Goal: Task Accomplishment & Management: Complete application form

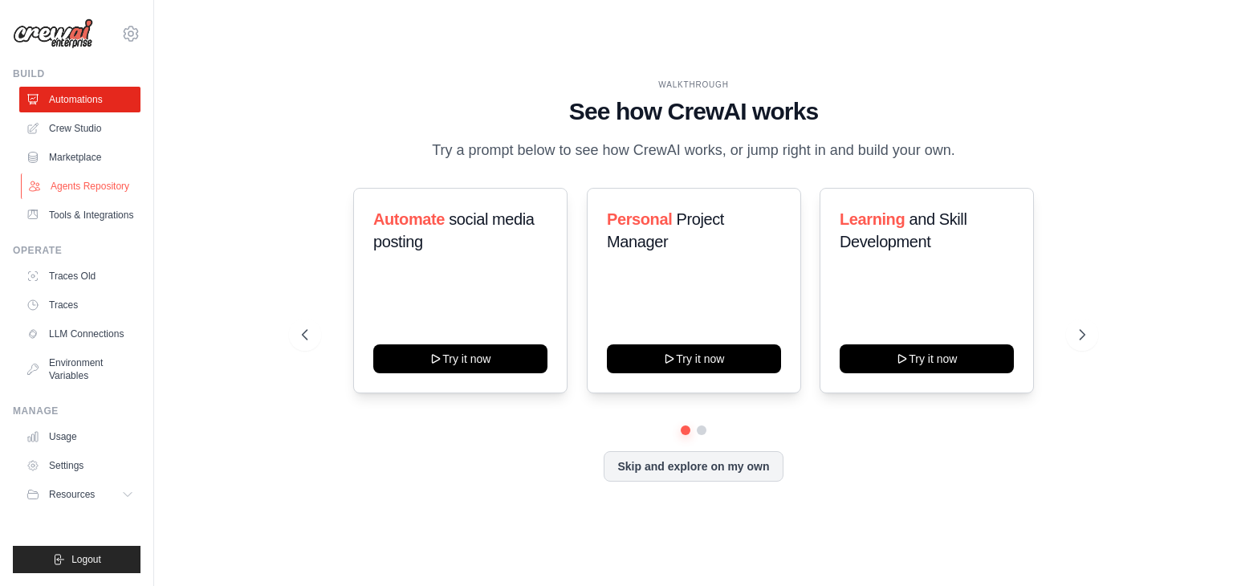
click at [116, 190] on link "Agents Repository" at bounding box center [81, 186] width 121 height 26
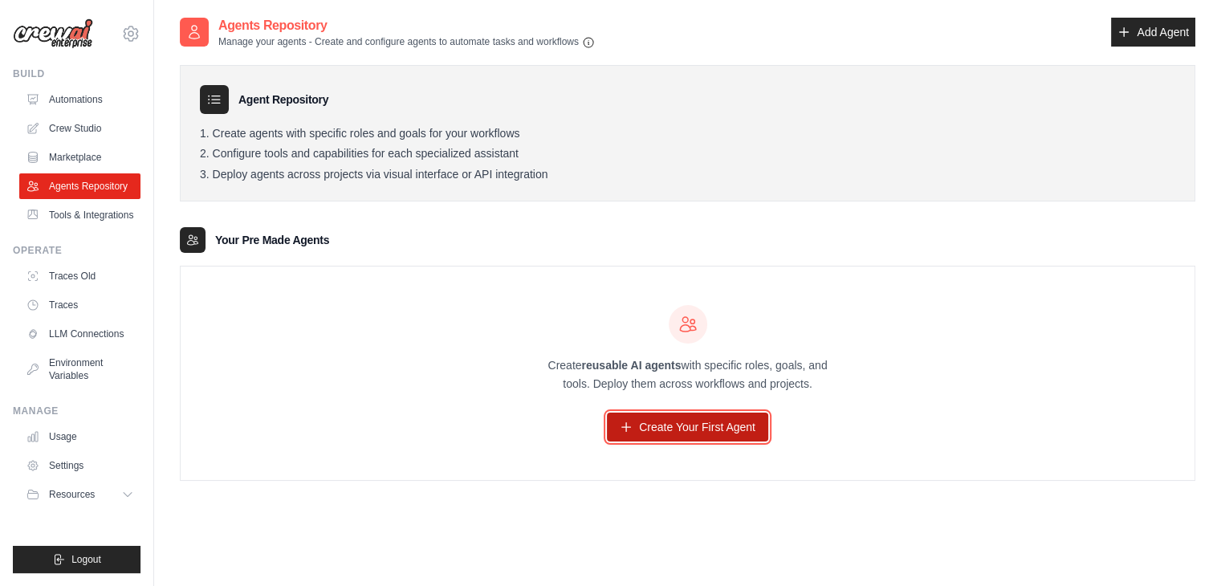
click at [663, 430] on link "Create Your First Agent" at bounding box center [687, 427] width 161 height 29
click at [679, 418] on link "Create Your First Agent" at bounding box center [687, 427] width 161 height 29
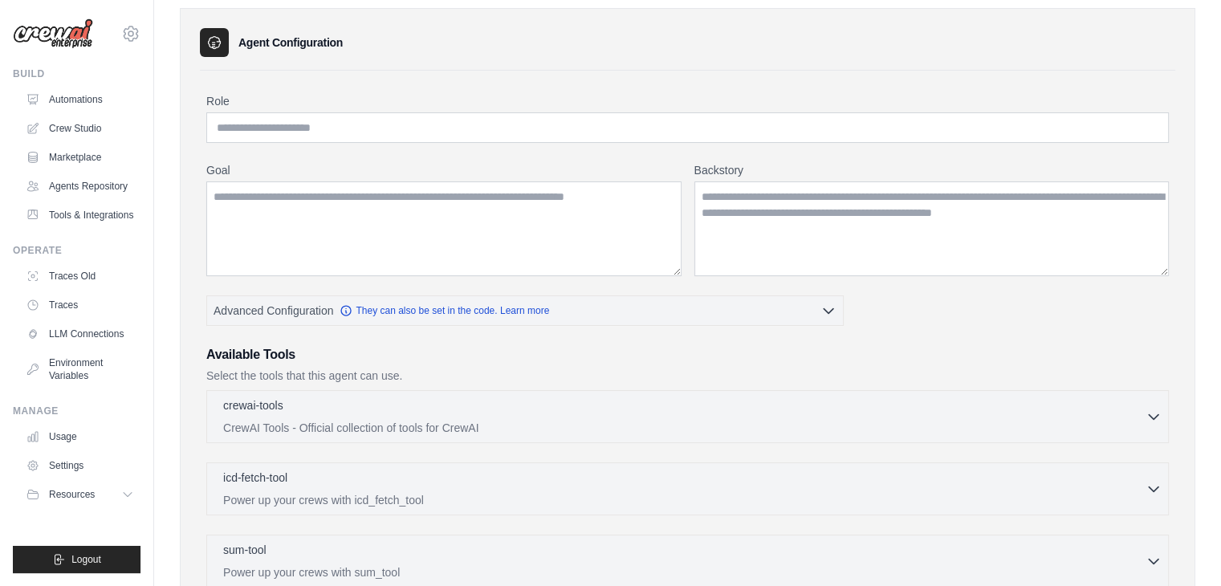
scroll to position [54, 0]
click at [427, 149] on div "Role Goal [GEOGRAPHIC_DATA] Advanced Configuration They can also be set in the …" at bounding box center [687, 457] width 963 height 723
click at [422, 132] on input "Role" at bounding box center [687, 130] width 963 height 31
click at [421, 124] on input "Role" at bounding box center [687, 130] width 963 height 31
type input "**********"
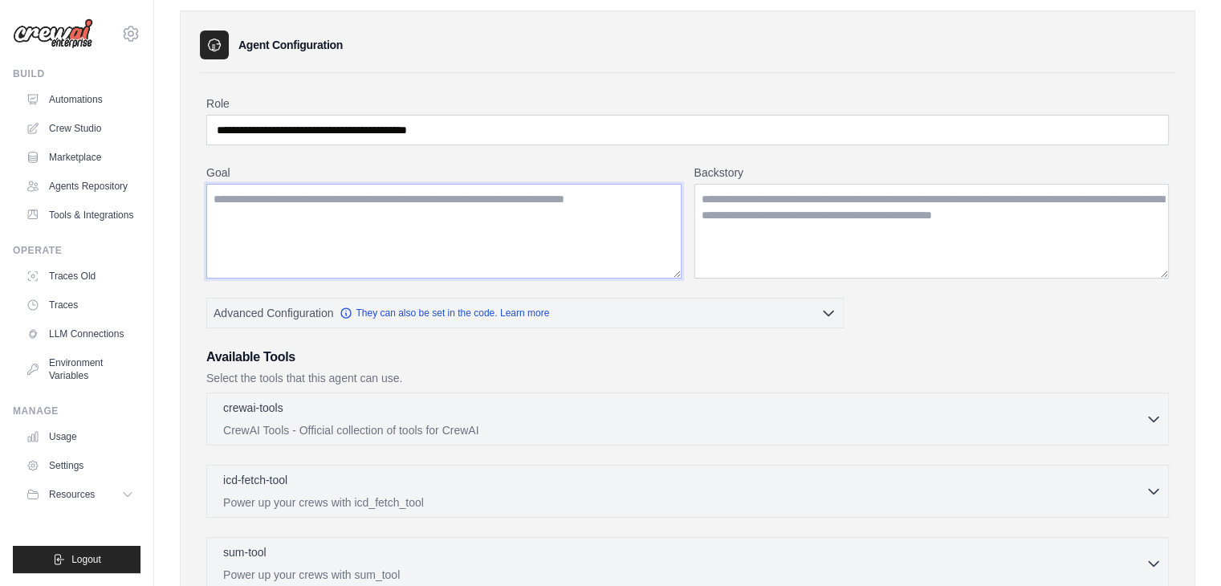
drag, startPoint x: 228, startPoint y: 198, endPoint x: 224, endPoint y: 177, distance: 21.3
click at [224, 177] on div "Goal" at bounding box center [443, 222] width 475 height 114
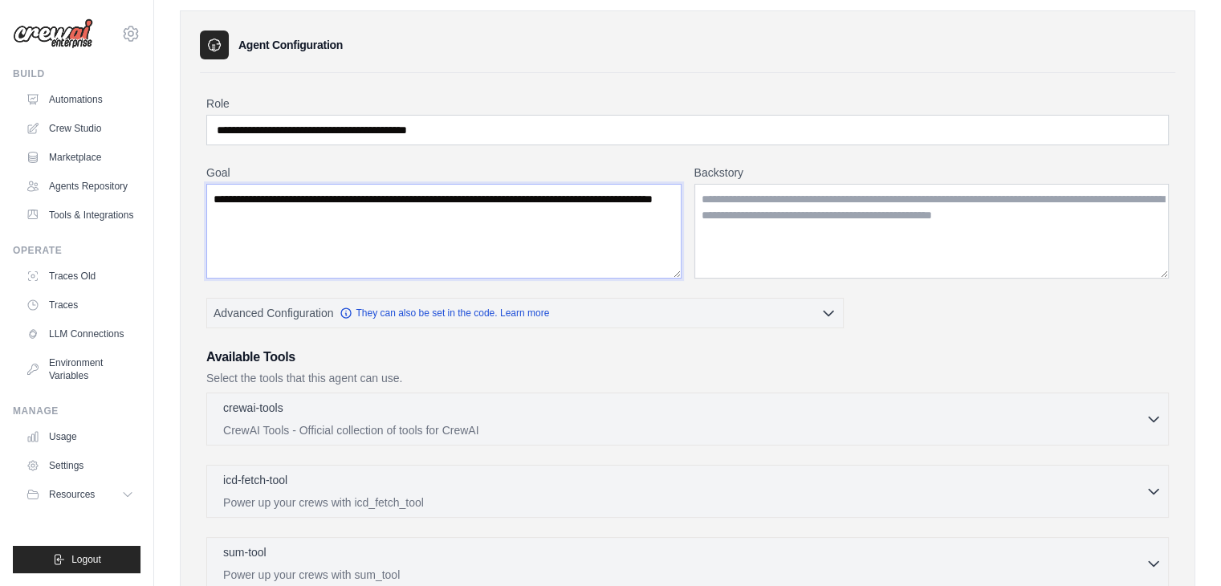
type textarea "**********"
click at [716, 203] on textarea "Backstory" at bounding box center [932, 231] width 475 height 95
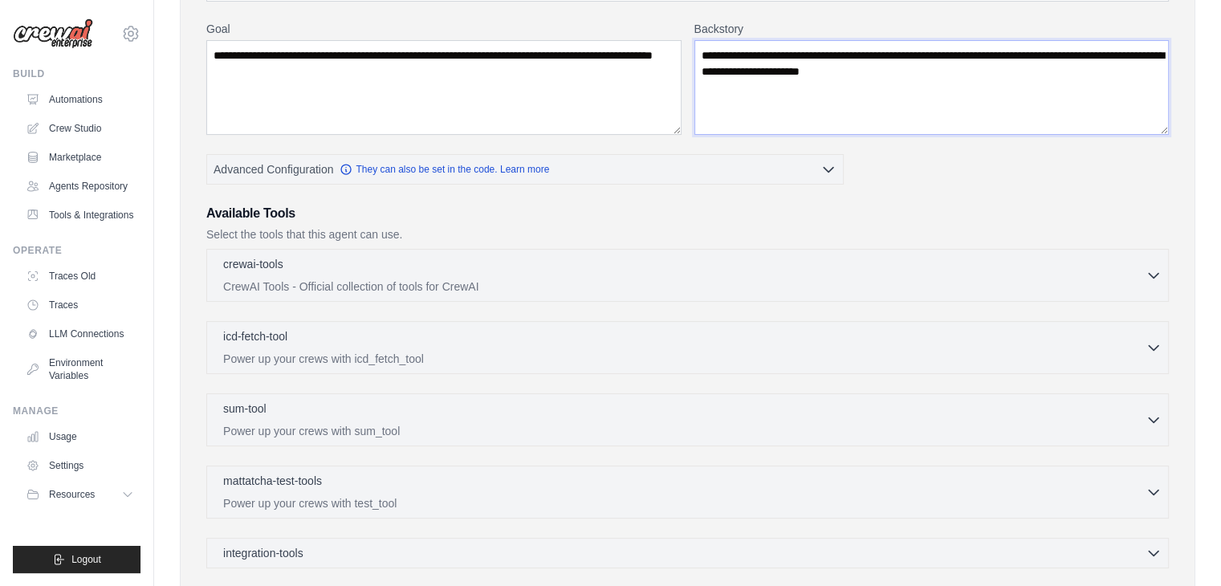
scroll to position [204, 0]
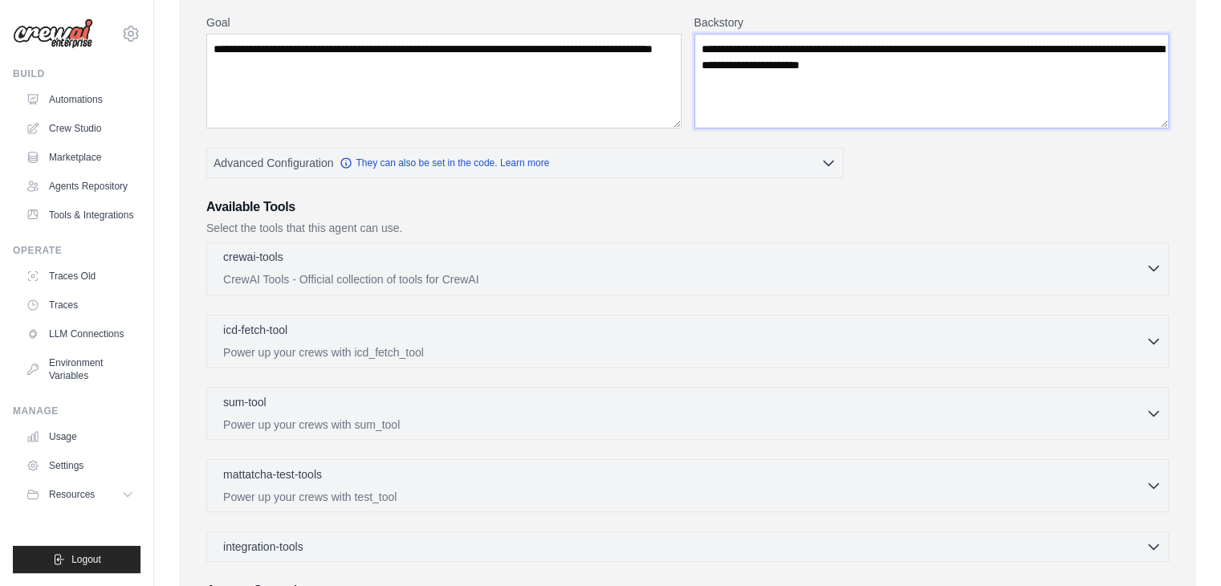
type textarea "**********"
click at [512, 258] on div "crewai-tools 0 selected" at bounding box center [684, 258] width 923 height 19
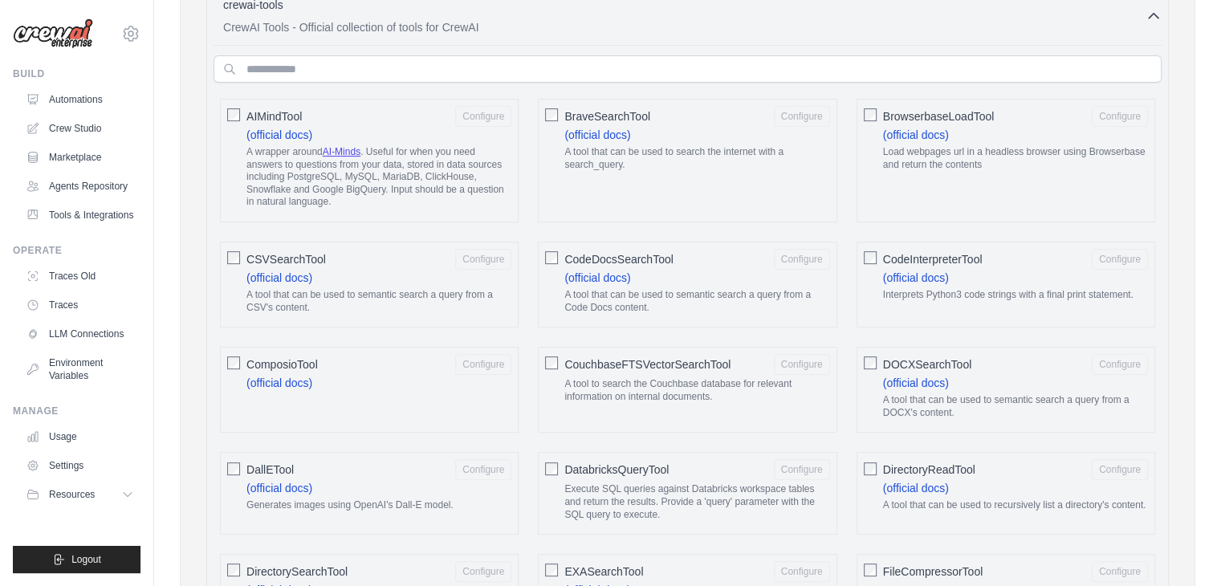
scroll to position [461, 0]
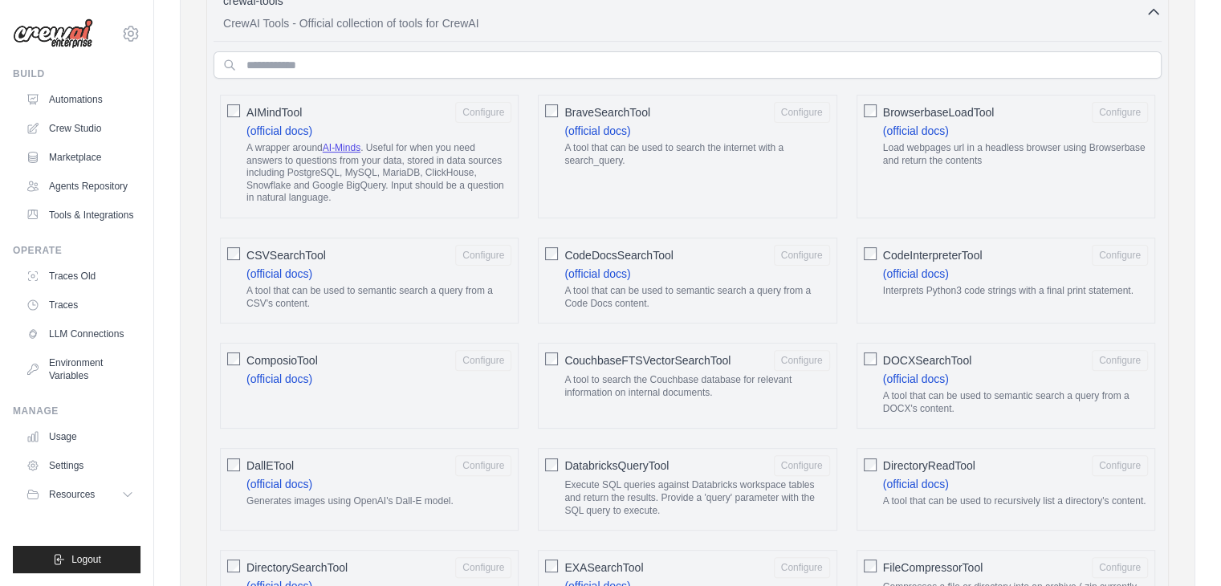
drag, startPoint x: 1211, startPoint y: 99, endPoint x: 1213, endPoint y: 147, distance: 48.2
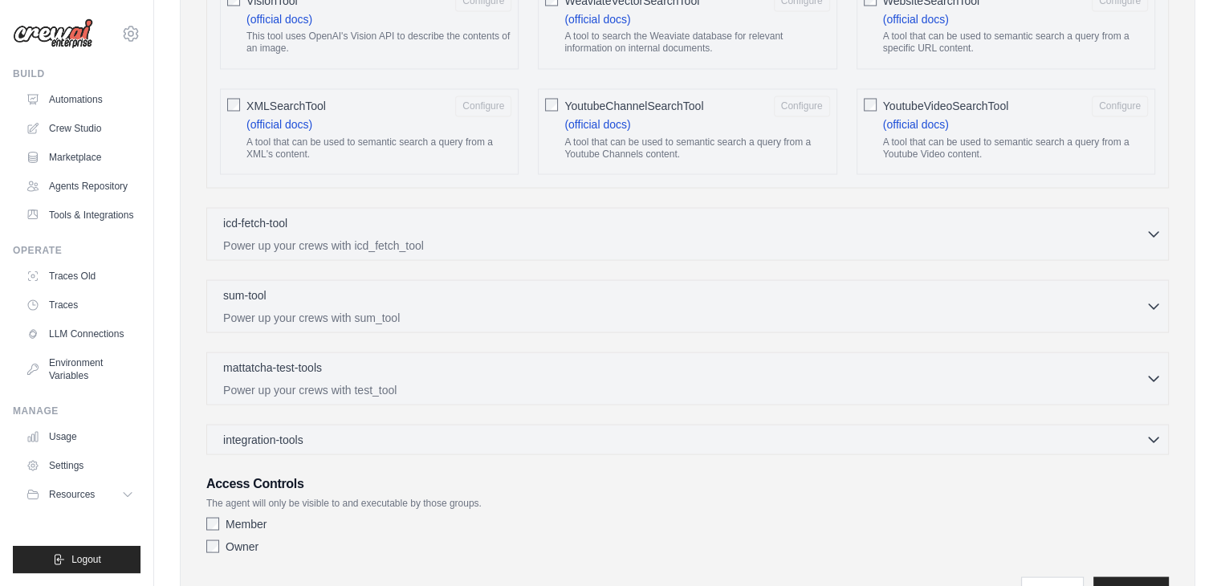
scroll to position [2939, 0]
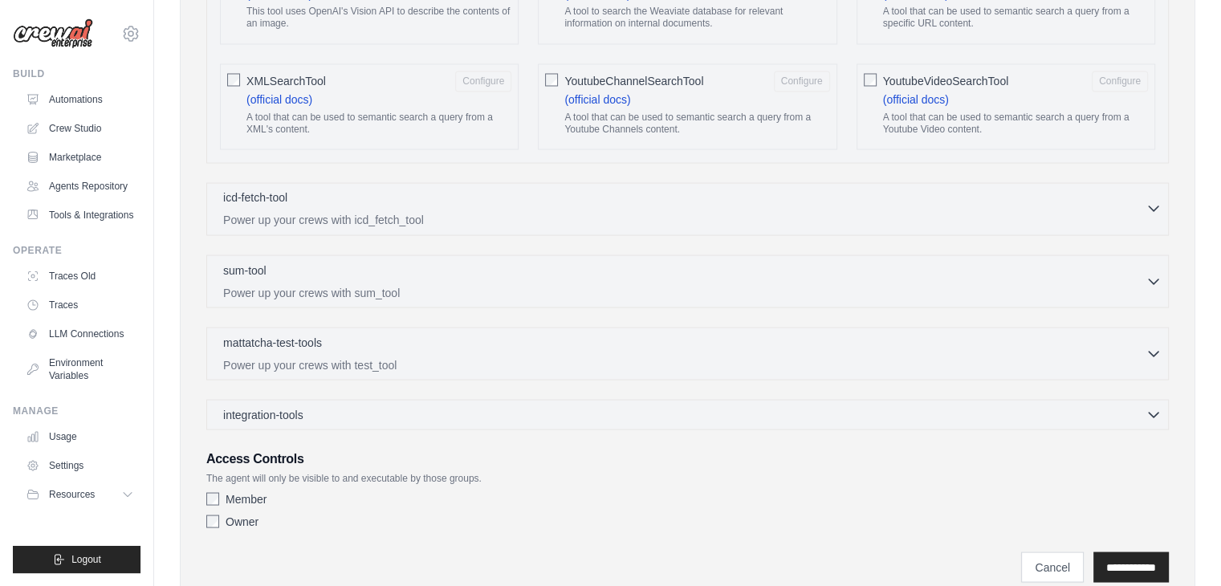
click at [902, 211] on p "Power up your crews with icd_fetch_tool" at bounding box center [684, 219] width 923 height 16
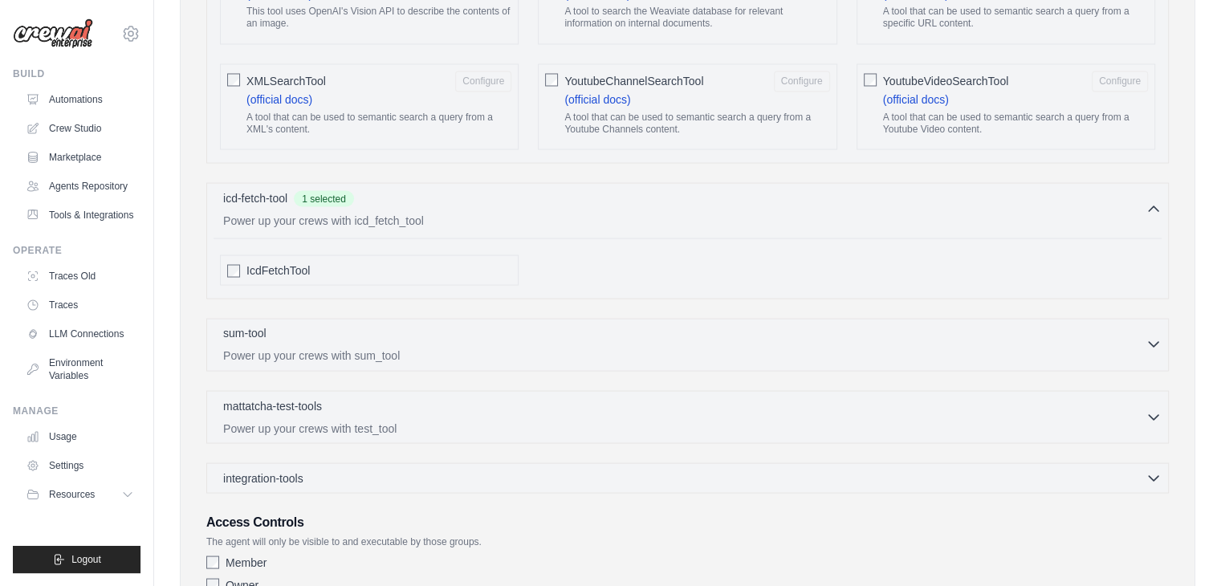
click at [474, 324] on div "sum-tool 0 selected Power up your crews with sum_tool" at bounding box center [684, 343] width 923 height 39
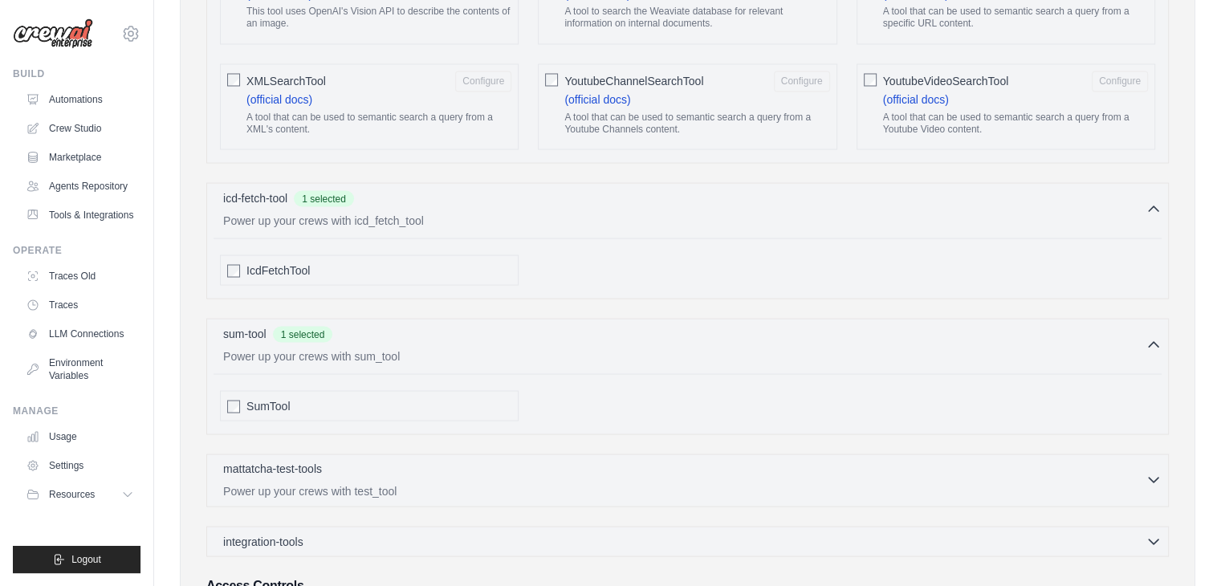
click at [482, 483] on p "Power up your crews with test_tool" at bounding box center [684, 491] width 923 height 16
click at [222, 526] on div "CustDirectoryReadTool" at bounding box center [369, 541] width 299 height 31
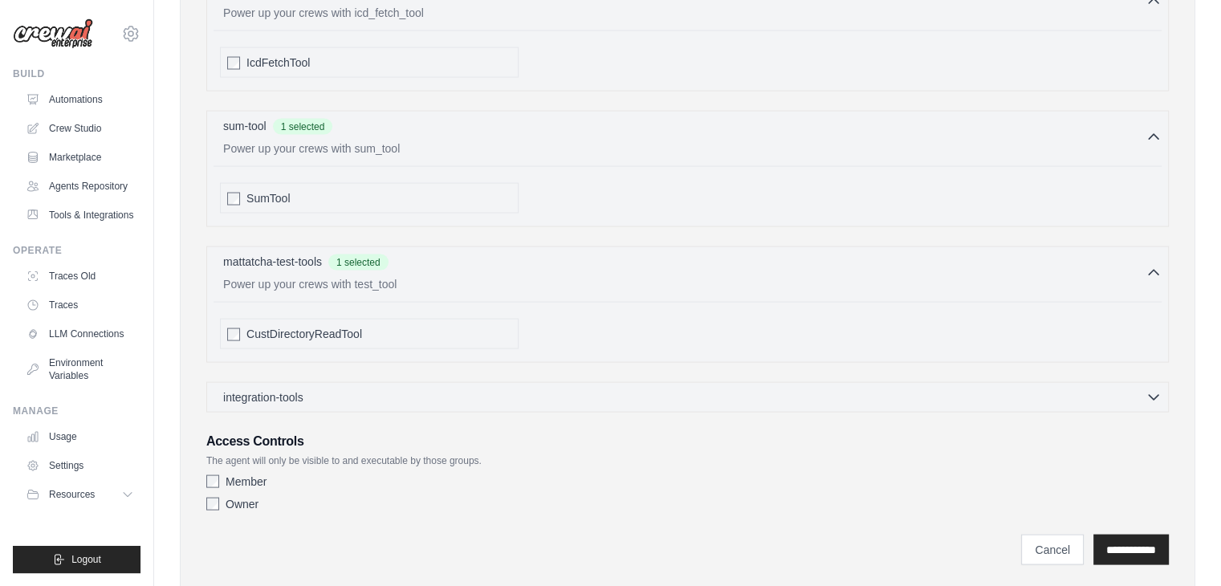
click at [219, 474] on div "Member" at bounding box center [687, 482] width 963 height 16
click at [1108, 535] on input "**********" at bounding box center [1131, 550] width 75 height 31
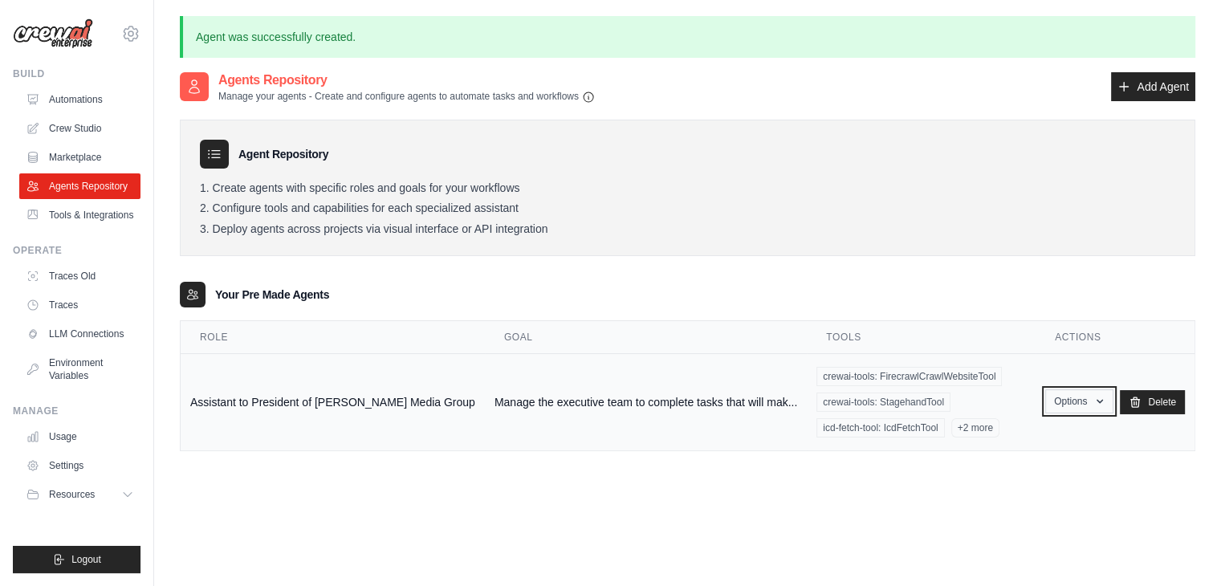
click at [1068, 406] on button "Options" at bounding box center [1080, 401] width 68 height 24
click at [1070, 406] on button "Options" at bounding box center [1080, 401] width 68 height 24
